Goal: Information Seeking & Learning: Learn about a topic

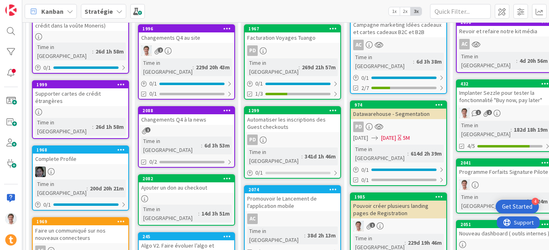
scroll to position [124, 672]
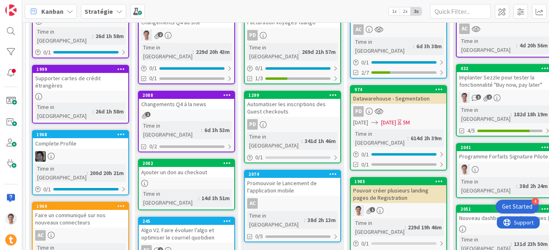
click at [182, 99] on div "Changements Q4 à la news" at bounding box center [187, 104] width 96 height 11
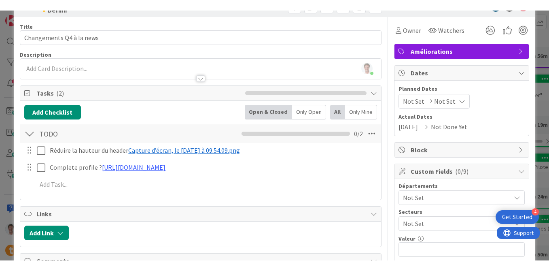
scroll to position [28, 0]
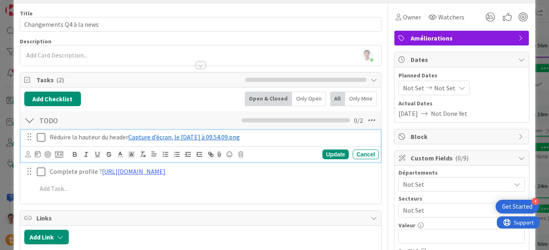
click at [162, 137] on span "Capture d’écran, le [DATE] à 09.54.09.png" at bounding box center [184, 137] width 112 height 8
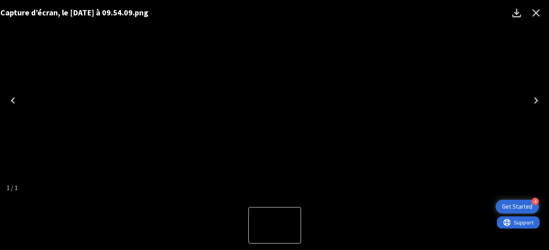
drag, startPoint x: 239, startPoint y: 93, endPoint x: 247, endPoint y: 94, distance: 7.3
click at [269, 100] on img "1 of 1" at bounding box center [269, 100] width 0 height 0
click at [536, 14] on icon "Close" at bounding box center [537, 13] width 8 height 8
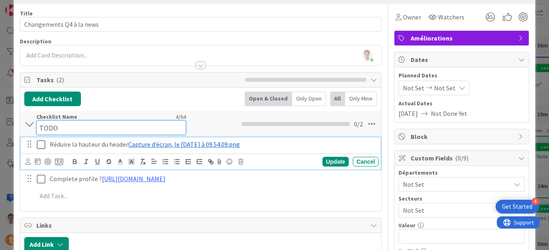
click at [139, 117] on div "Checklist Name 4 / 64 TODO" at bounding box center [111, 124] width 150 height 22
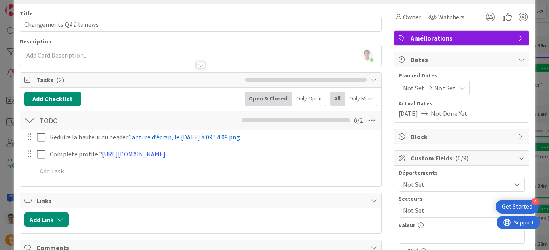
click at [139, 186] on div "Tasks ( 2 ) Add Checklist Open & Closed Only Open All Only Mine TODO Checklist …" at bounding box center [201, 129] width 362 height 115
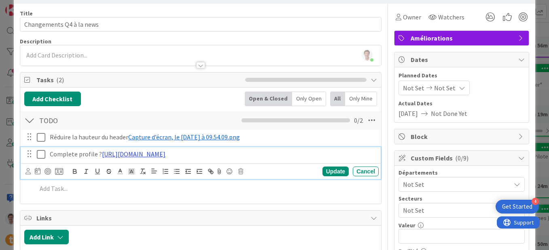
click at [161, 154] on link "[URL][DOMAIN_NAME]" at bounding box center [134, 154] width 64 height 8
click at [158, 171] on link "[URL][DOMAIN_NAME]" at bounding box center [161, 169] width 55 height 11
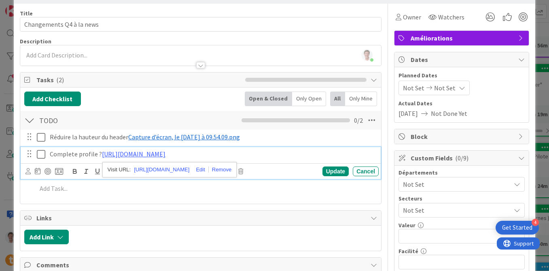
scroll to position [0, 0]
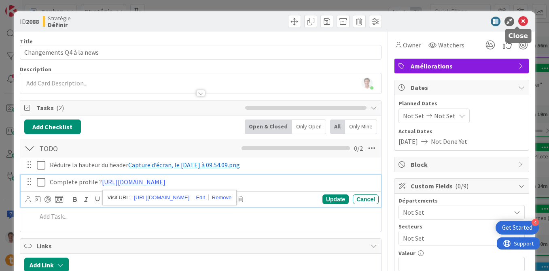
click at [519, 19] on icon at bounding box center [524, 22] width 10 height 10
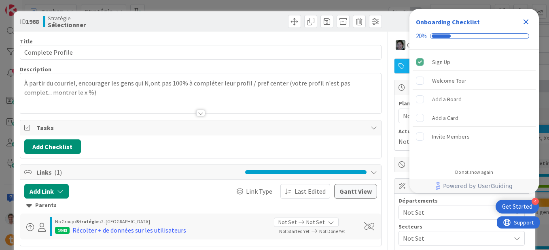
click at [253, 28] on div "ID 1968 Stratégie Sélectionner" at bounding box center [275, 21] width 522 height 20
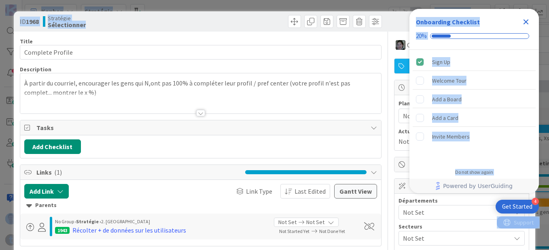
drag, startPoint x: 465, startPoint y: 15, endPoint x: 414, endPoint y: 5, distance: 51.9
click at [414, 5] on body "4 Get Started Onboarding Checklist 20% Sign Up Welcome Tour Add a Board Add a C…" at bounding box center [274, 125] width 549 height 250
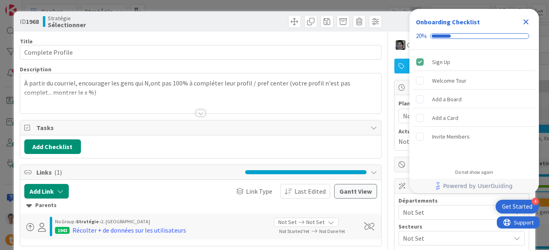
click at [211, 101] on div at bounding box center [200, 103] width 361 height 21
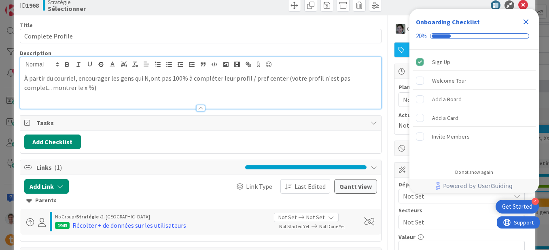
scroll to position [17, 0]
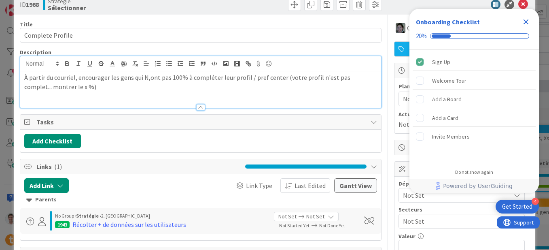
click at [519, 4] on icon at bounding box center [524, 5] width 10 height 10
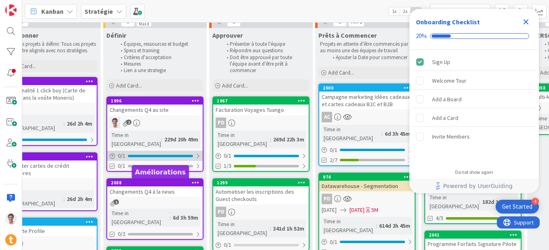
scroll to position [38, 704]
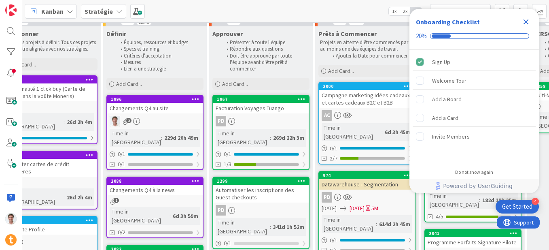
click at [153, 185] on div "Changements Q4 à la news" at bounding box center [155, 190] width 96 height 11
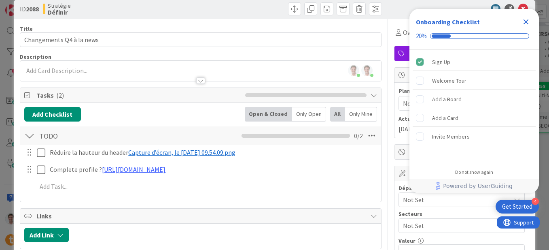
scroll to position [17, 0]
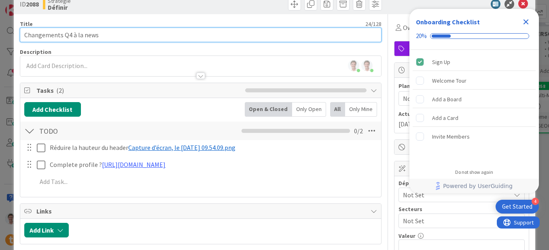
click at [231, 34] on input "Changements Q4 à la news" at bounding box center [201, 35] width 362 height 15
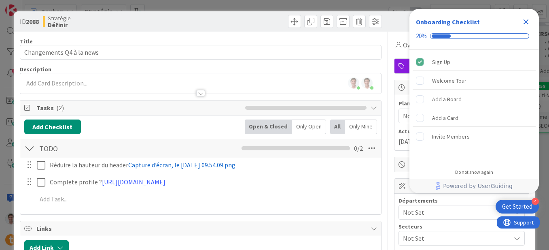
click at [449, 16] on div "Onboarding Checklist" at bounding box center [474, 21] width 117 height 13
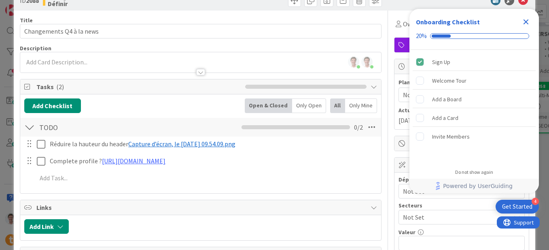
scroll to position [18, 0]
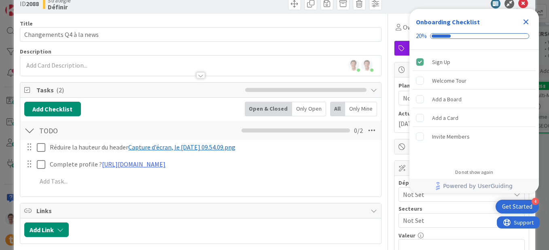
click at [519, 3] on icon at bounding box center [524, 4] width 10 height 10
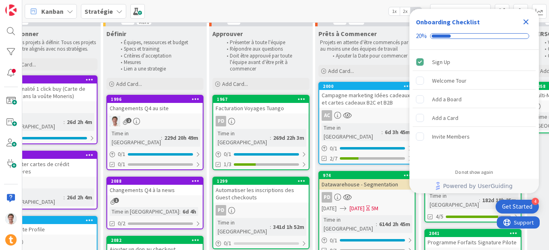
click at [142, 111] on div "Changements Q4 au site" at bounding box center [155, 108] width 96 height 11
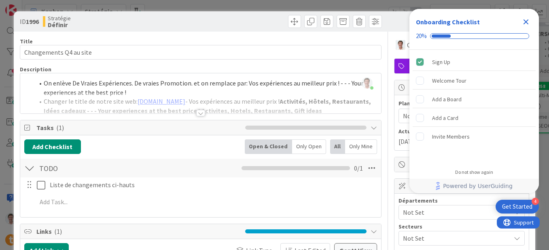
click at [196, 113] on div at bounding box center [200, 113] width 9 height 6
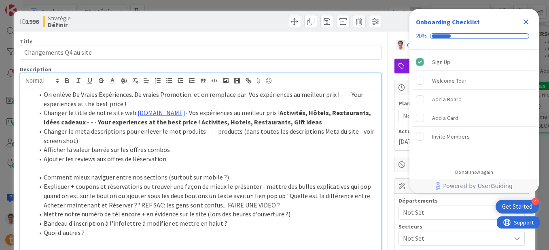
click at [85, 160] on li "Ajouter les reviews aux offres de Réservation" at bounding box center [205, 158] width 343 height 9
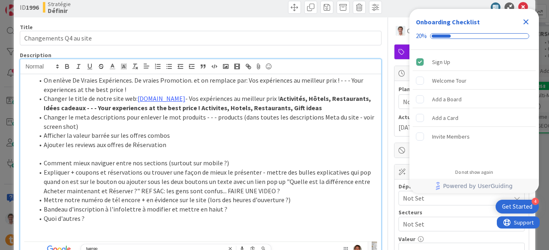
scroll to position [24, 0]
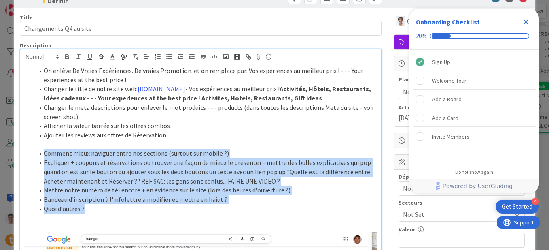
drag, startPoint x: 89, startPoint y: 208, endPoint x: 32, endPoint y: 151, distance: 80.7
click at [32, 151] on ol "Comment mieux naviguer entre nos sections (surtout sur mobile ?) Expliquer + co…" at bounding box center [200, 181] width 353 height 64
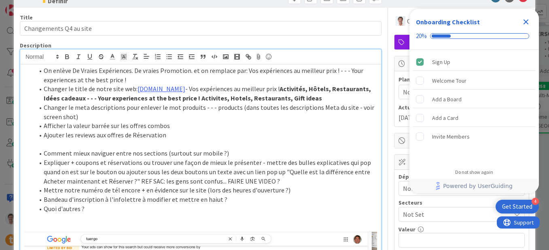
click at [108, 175] on li "Expliquer + coupons et réservations ou trouver une façon de mieux le présenter …" at bounding box center [205, 172] width 343 height 28
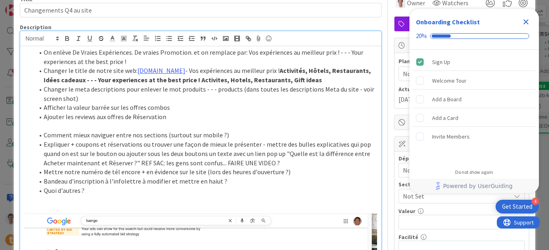
scroll to position [43, 0]
click at [118, 140] on li "Expliquer + coupons et réservations ou trouver une façon de mieux le présenter …" at bounding box center [205, 153] width 343 height 28
click at [150, 139] on li "Expliquer + coupons et réservations ou trouver une façon de mieux le présenter …" at bounding box center [205, 153] width 343 height 28
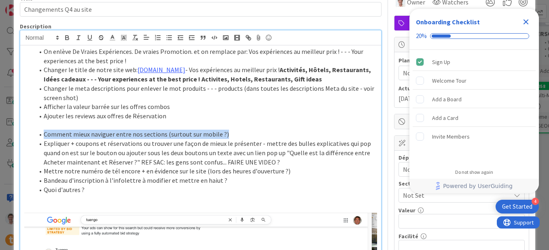
drag, startPoint x: 230, startPoint y: 136, endPoint x: 4, endPoint y: 138, distance: 225.1
click at [4, 138] on div "ID 1996 Stratégie Définir Title 23 / 128 Changements Q4 au site Description Jer…" at bounding box center [274, 125] width 549 height 250
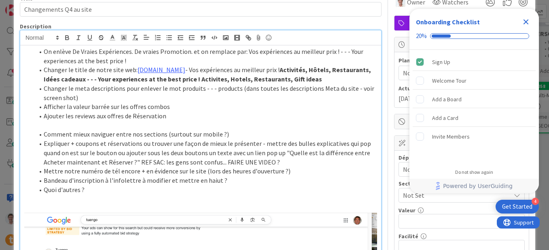
click at [70, 151] on li "Expliquer + coupons et réservations ou trouver une façon de mieux le présenter …" at bounding box center [205, 153] width 343 height 28
click at [215, 183] on li "Bandeau d'inscription à l'infolettre à modifier et mettre en haiut ?" at bounding box center [205, 180] width 343 height 9
click at [211, 179] on li "Bandeau d'inscription à l'infolettre à modifier et mettre en haiut ?" at bounding box center [205, 180] width 343 height 9
click at [216, 179] on li "Bandeau d'inscription à l'infolettre à modifier et mettre en haut ?" at bounding box center [205, 180] width 343 height 9
click at [230, 182] on li "Bandeau d'inscription à l'infolettre à modifier et mettre en haut sur la page d…" at bounding box center [205, 180] width 343 height 9
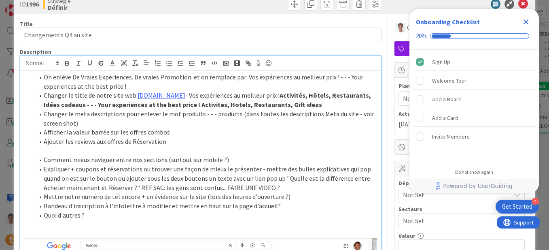
scroll to position [0, 0]
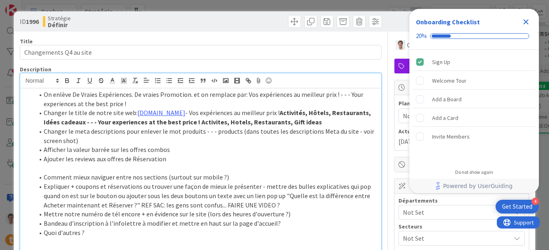
click at [526, 20] on icon "Close Checklist" at bounding box center [526, 22] width 10 height 10
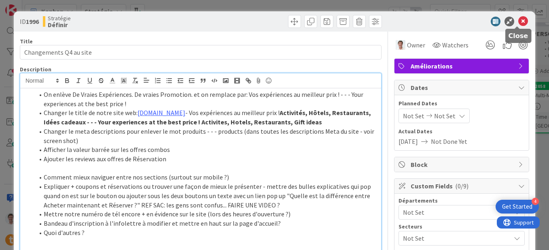
click at [519, 20] on icon at bounding box center [524, 22] width 10 height 10
